Goal: Transaction & Acquisition: Purchase product/service

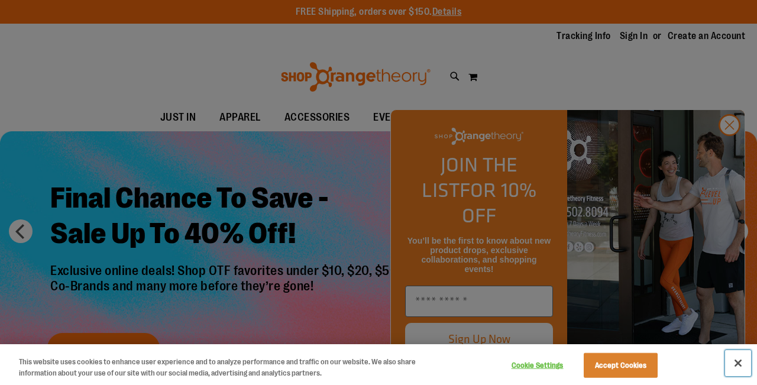
click at [741, 361] on button "Close" at bounding box center [738, 363] width 26 height 26
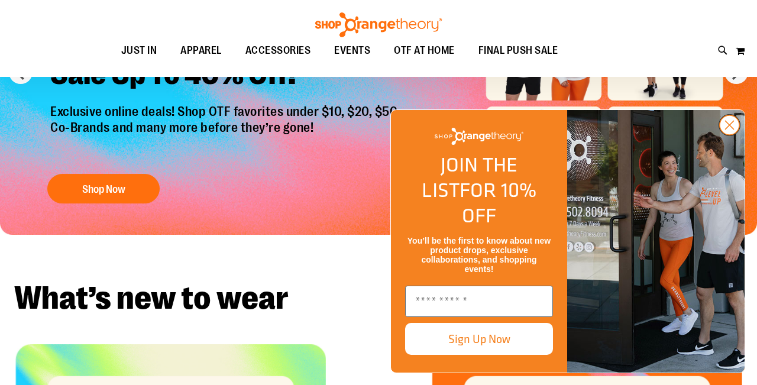
click at [733, 135] on circle "Close dialog" at bounding box center [730, 125] width 20 height 20
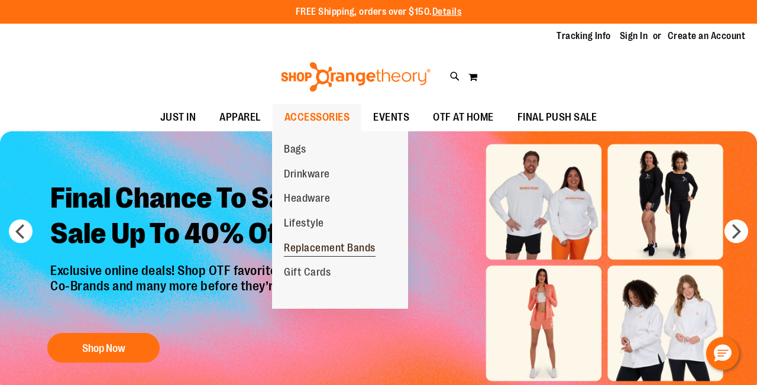
click at [366, 245] on span "Replacement Bands" at bounding box center [330, 249] width 92 height 15
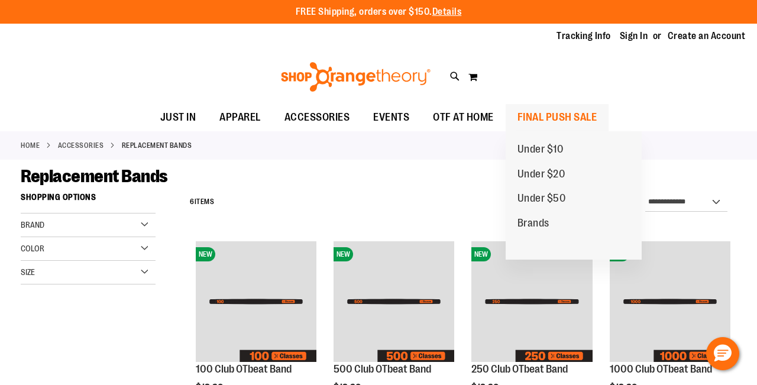
click at [557, 117] on span "FINAL PUSH SALE" at bounding box center [558, 117] width 80 height 27
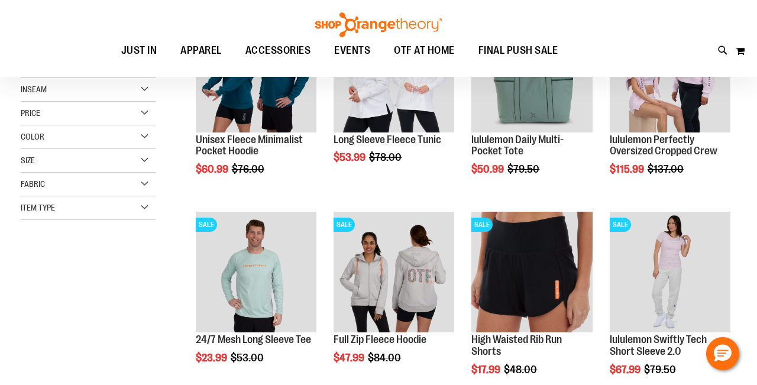
scroll to position [104, 0]
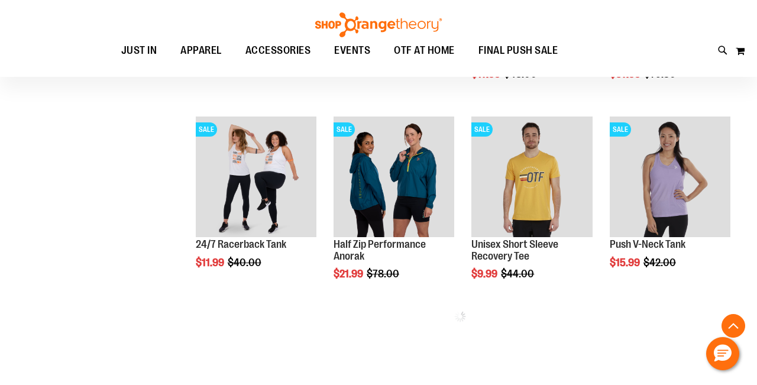
scroll to position [426, 0]
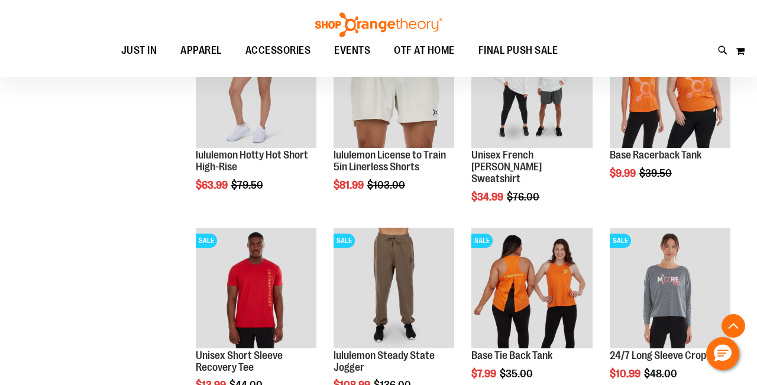
scroll to position [1004, 0]
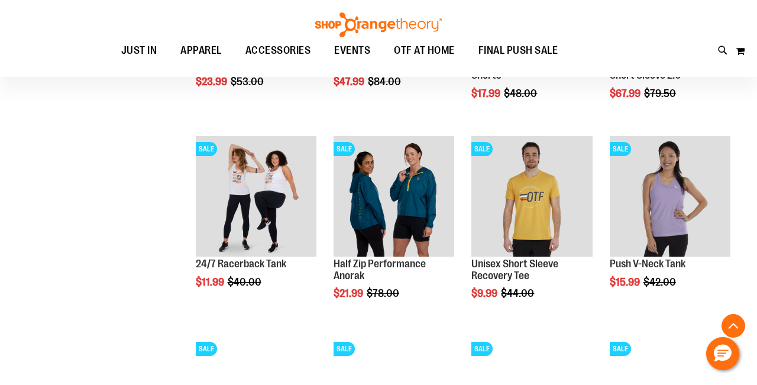
scroll to position [372, 0]
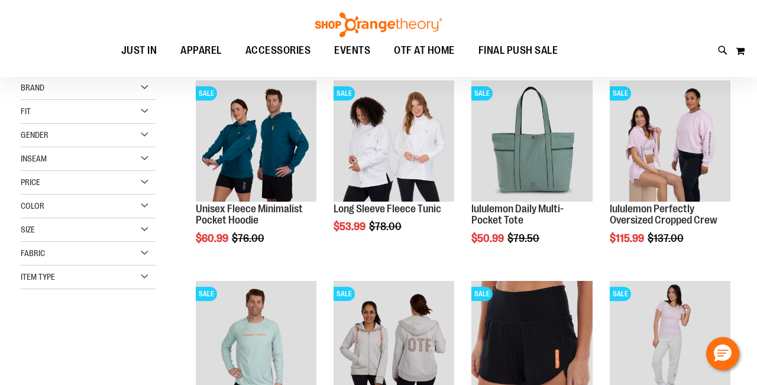
scroll to position [20, 0]
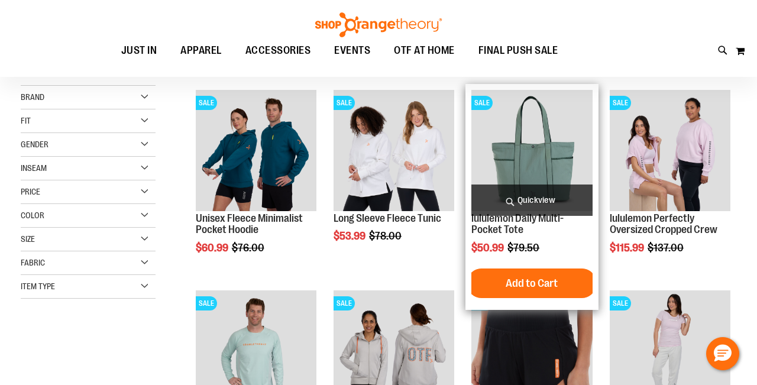
click at [521, 148] on img "product" at bounding box center [531, 150] width 121 height 121
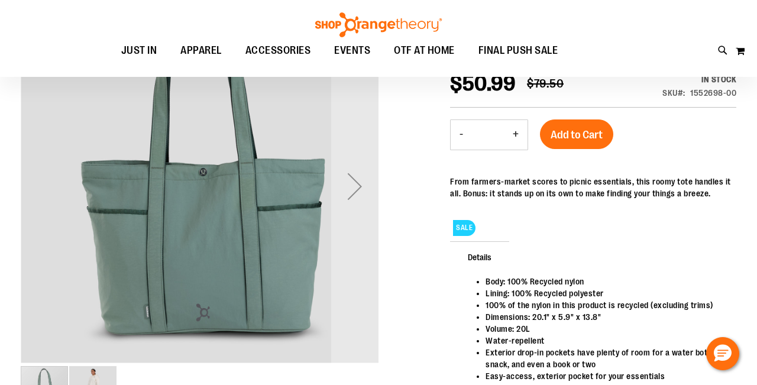
scroll to position [34, 0]
click at [359, 177] on div "Next" at bounding box center [354, 186] width 47 height 47
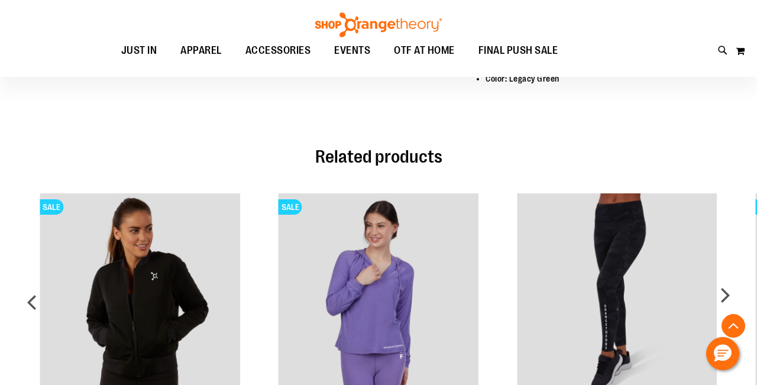
scroll to position [0, 0]
